Goal: Use online tool/utility

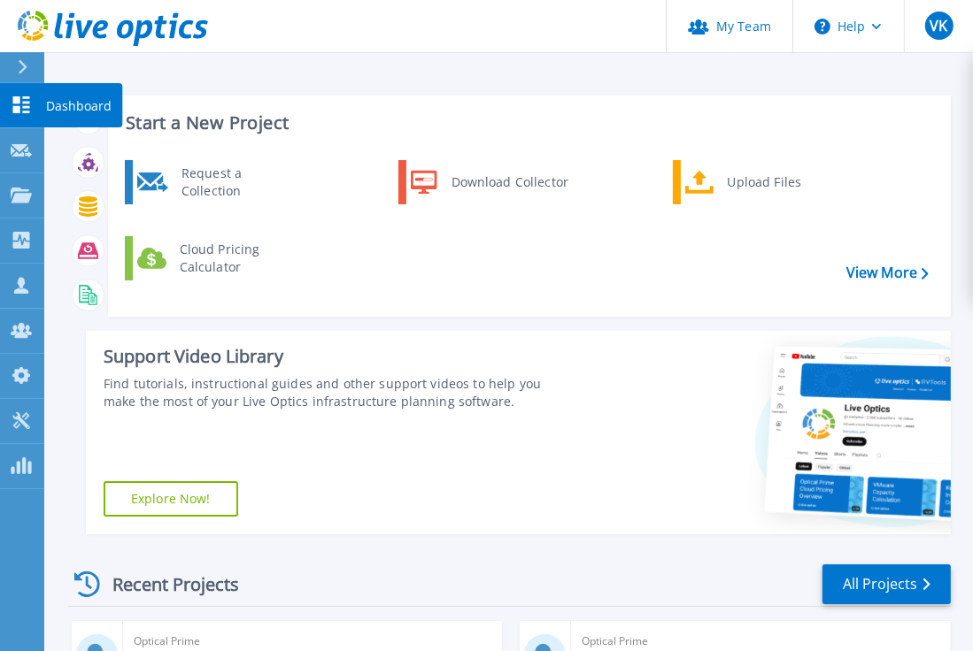
click at [25, 106] on icon at bounding box center [21, 104] width 17 height 17
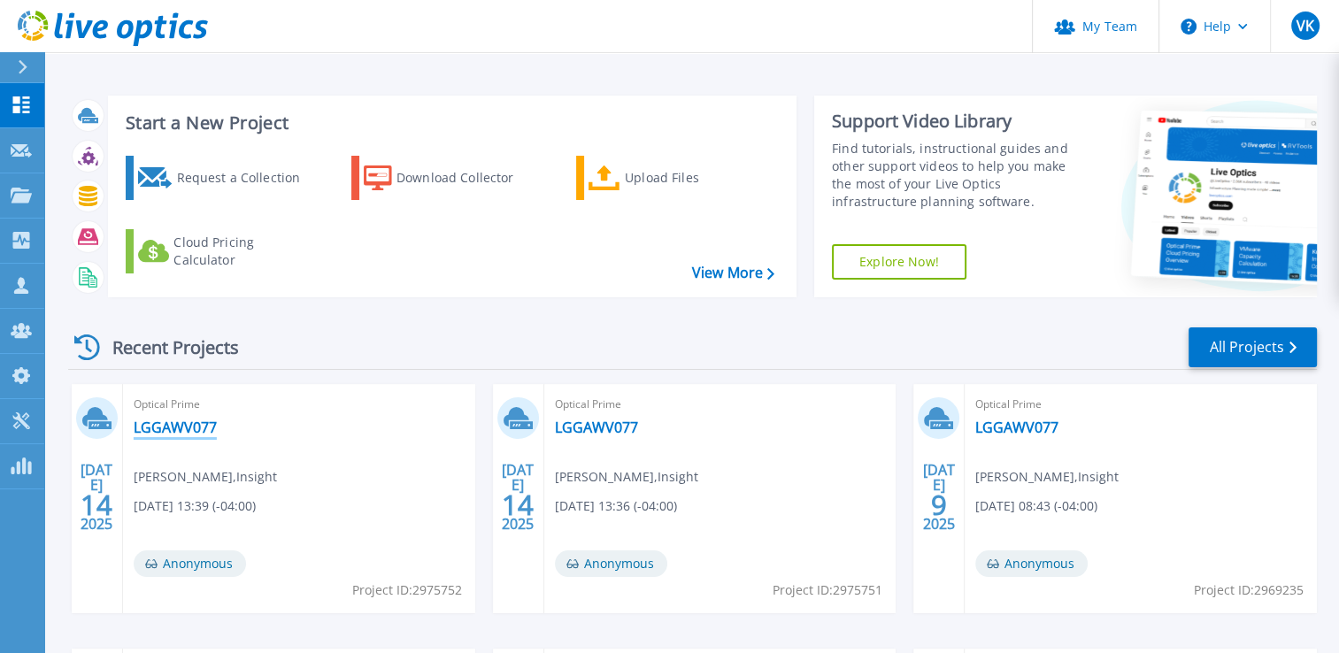
click at [166, 428] on link "LGGAWV077" at bounding box center [175, 428] width 83 height 18
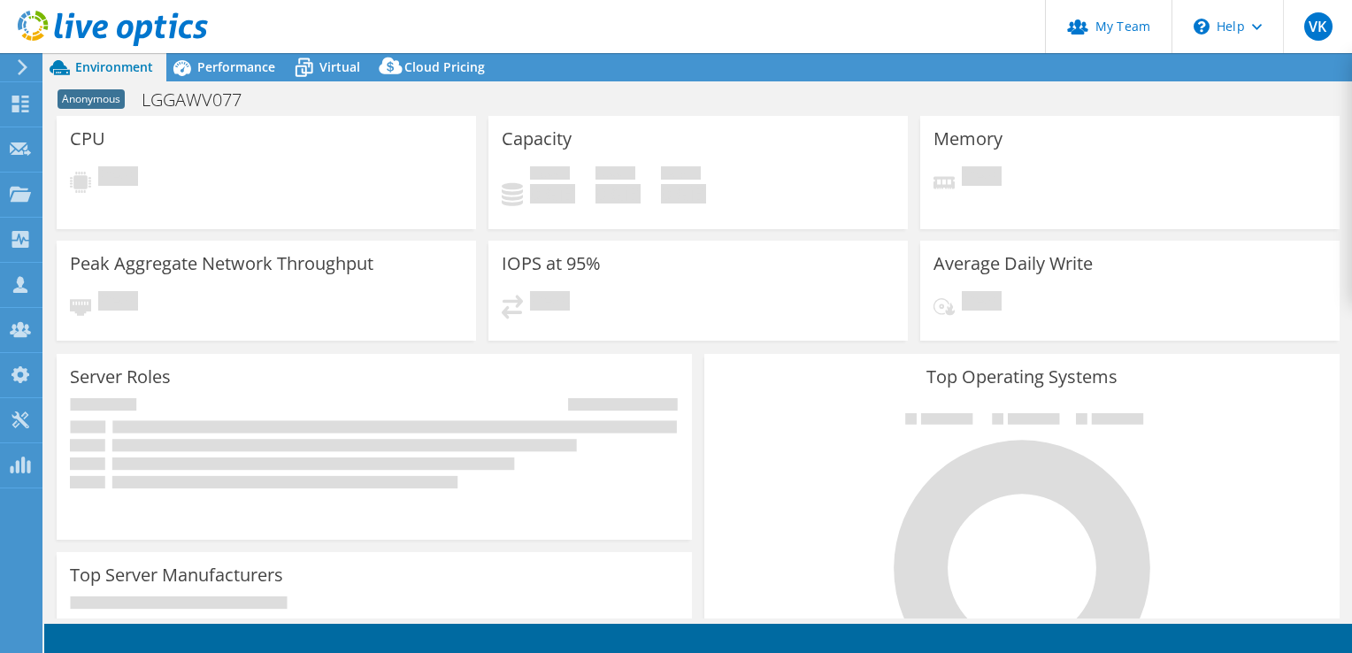
select select "USD"
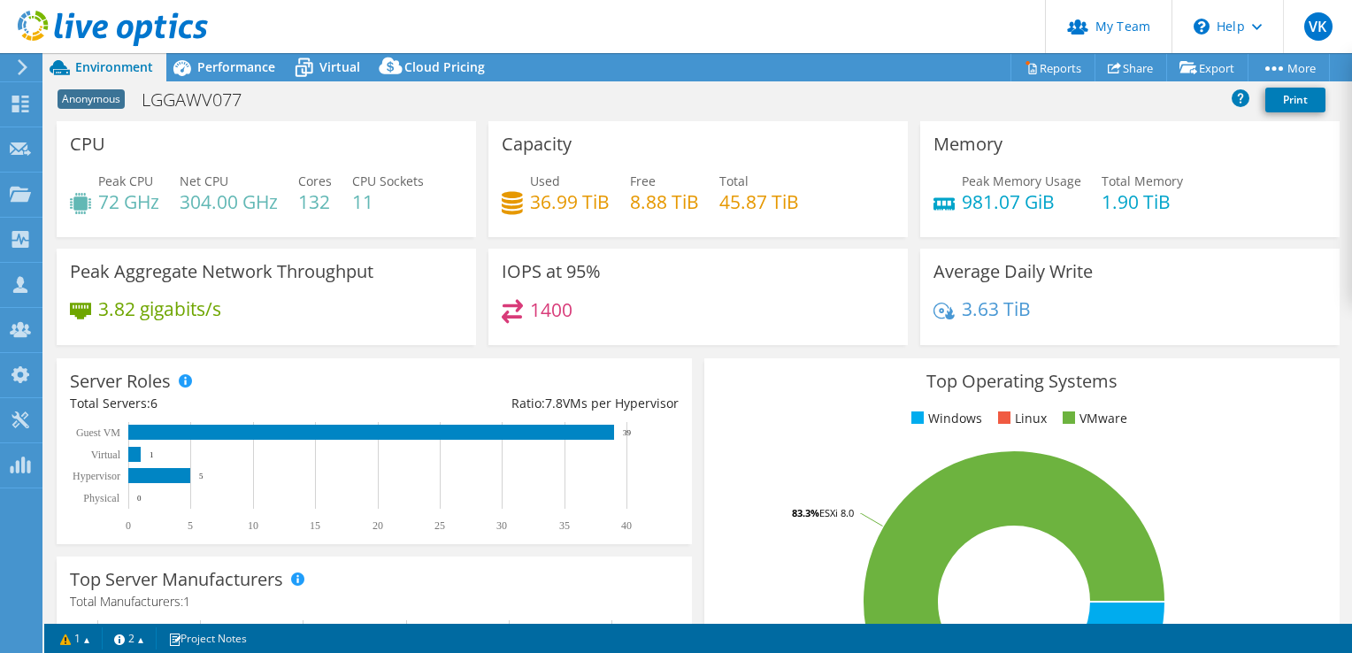
click at [1126, 101] on div "Anonymous LGGAWV077 Print" at bounding box center [698, 99] width 1308 height 33
click at [1173, 97] on link "vSAN ReadyNode Sizer" at bounding box center [1166, 99] width 168 height 37
